Goal: Task Accomplishment & Management: Manage account settings

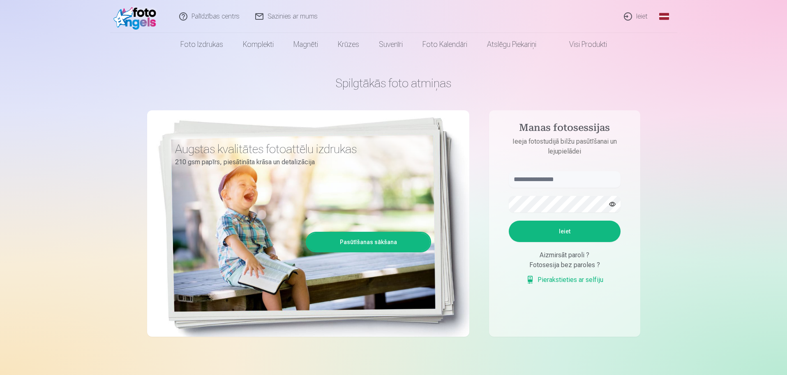
click at [642, 16] on link "Ieiet" at bounding box center [636, 16] width 39 height 33
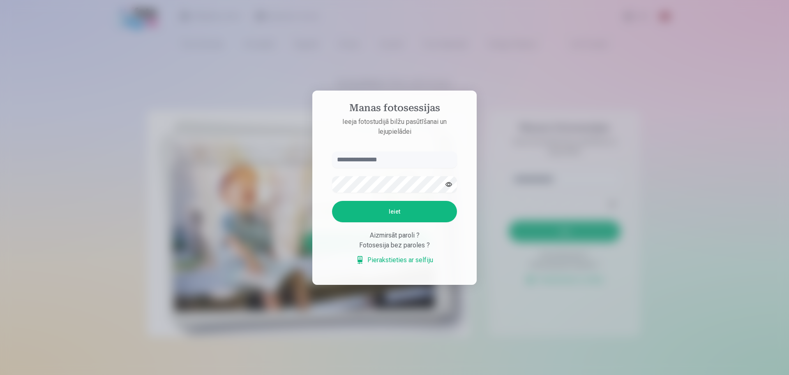
click at [558, 146] on div at bounding box center [394, 187] width 789 height 375
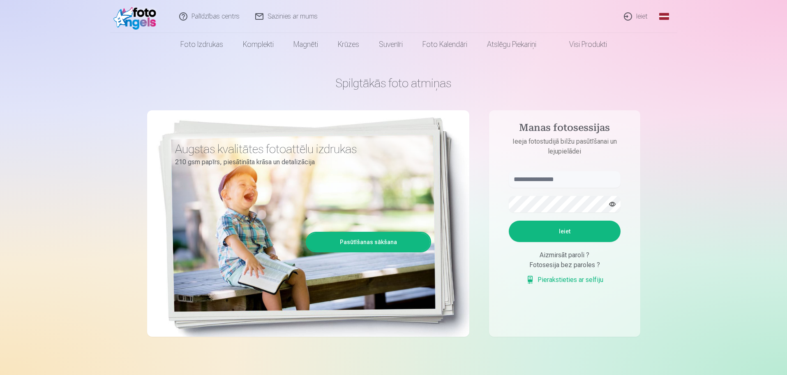
click at [663, 15] on link "Global" at bounding box center [664, 16] width 16 height 33
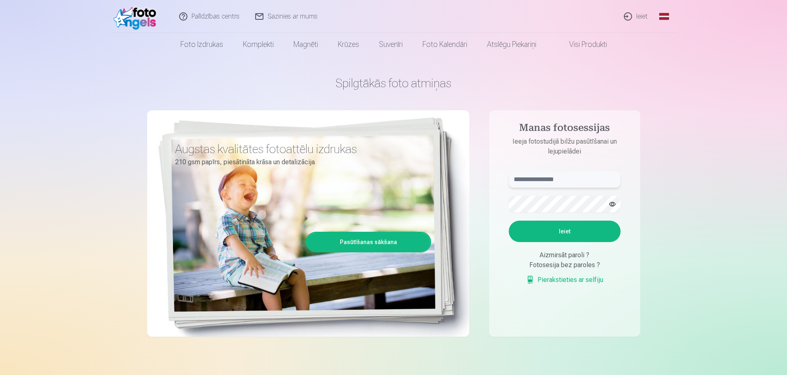
click at [564, 180] on input "text" at bounding box center [565, 179] width 112 height 16
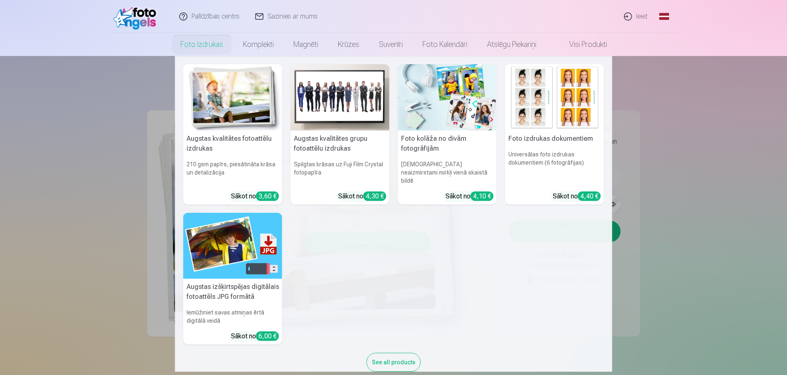
click at [212, 39] on link "Foto izdrukas" at bounding box center [202, 44] width 62 height 23
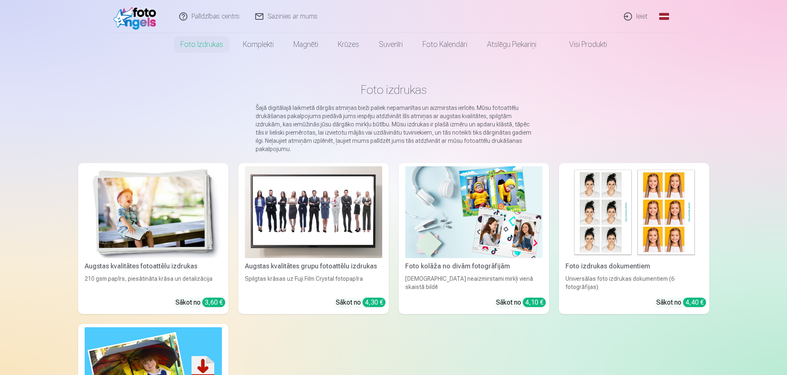
click at [628, 19] on link "Ieiet" at bounding box center [636, 16] width 39 height 33
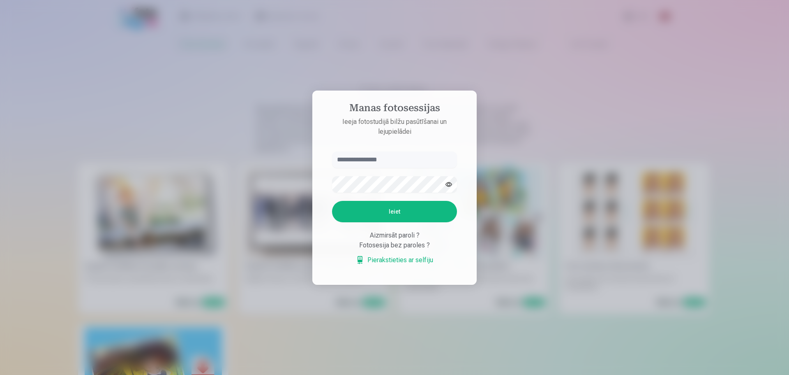
click at [377, 196] on form "Ieiet Aizmirsāt paroli ? Fotosesija bez paroles ? Pierakstieties ar selfiju" at bounding box center [394, 212] width 141 height 122
click at [357, 215] on button "Ieiet" at bounding box center [394, 211] width 125 height 21
click at [375, 164] on input "text" at bounding box center [394, 159] width 125 height 16
type input "*"
click at [279, 374] on div "Manas fotosessijas Ieeja fotostudijā bilžu pasūtīšanai un lejupielādei Ieiet Ai…" at bounding box center [393, 375] width 787 height 0
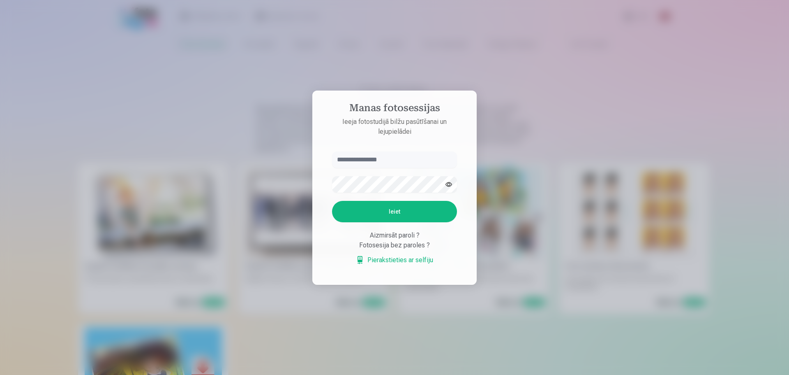
drag, startPoint x: 643, startPoint y: 185, endPoint x: 576, endPoint y: 135, distance: 84.0
click at [643, 187] on div at bounding box center [394, 187] width 789 height 375
